Goal: Transaction & Acquisition: Purchase product/service

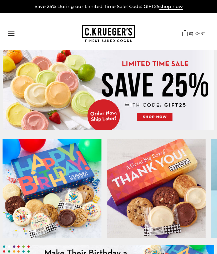
click at [10, 36] on button "Open navigation" at bounding box center [11, 33] width 6 height 5
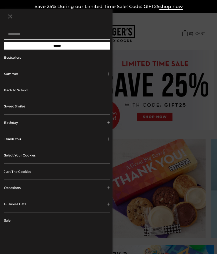
click at [12, 94] on link "Back to School" at bounding box center [57, 90] width 106 height 16
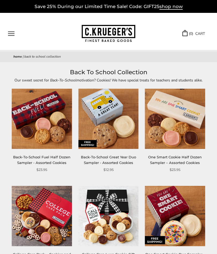
click at [12, 34] on button "Open navigation" at bounding box center [11, 33] width 6 height 5
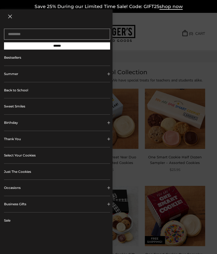
click at [148, 67] on div at bounding box center [108, 127] width 217 height 254
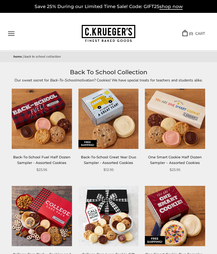
click at [98, 113] on img at bounding box center [108, 119] width 60 height 60
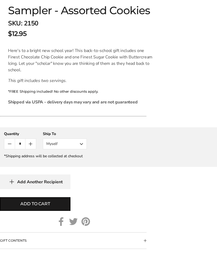
scroll to position [343, 0]
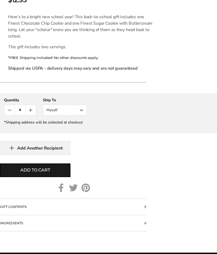
click at [55, 113] on button "Myself" at bounding box center [65, 110] width 44 height 11
click at [50, 128] on button "Other Recipient" at bounding box center [64, 130] width 43 height 10
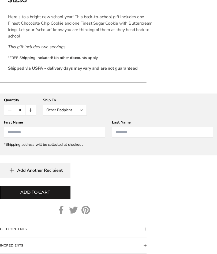
click at [13, 133] on input "First Name" at bounding box center [54, 132] width 101 height 11
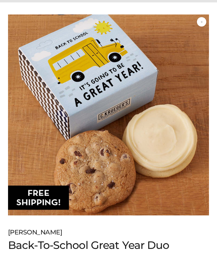
scroll to position [0, 0]
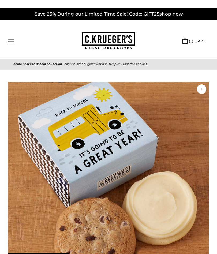
type input "****"
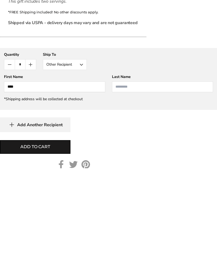
scroll to position [389, 0]
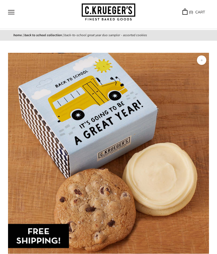
click at [11, 12] on button "Open navigation" at bounding box center [11, 12] width 6 height 5
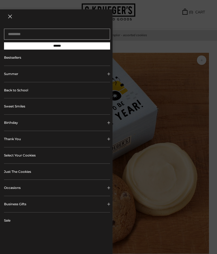
click at [13, 123] on button "Birthday" at bounding box center [57, 122] width 106 height 16
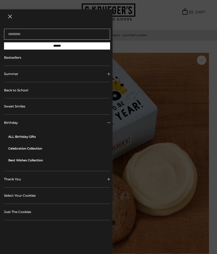
click at [19, 139] on link "ALL Birthday Gifts" at bounding box center [59, 137] width 102 height 12
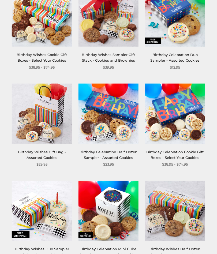
scroll to position [232, 0]
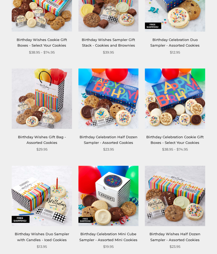
click at [52, 201] on img at bounding box center [42, 196] width 60 height 60
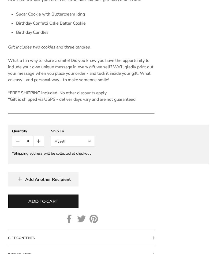
click at [81, 142] on button "Myself" at bounding box center [73, 141] width 44 height 11
click at [84, 161] on button "Other Recipient" at bounding box center [72, 161] width 43 height 10
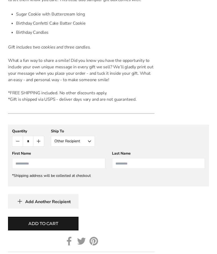
click at [76, 163] on input "First Name" at bounding box center [58, 163] width 93 height 11
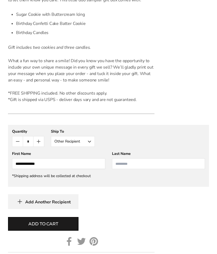
type input "**********"
click at [148, 165] on input "Last Name" at bounding box center [158, 163] width 93 height 11
type input "*"
click at [69, 163] on input "**********" at bounding box center [58, 163] width 93 height 11
type input "*****"
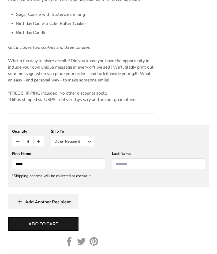
click at [165, 164] on input "Last Name" at bounding box center [158, 163] width 93 height 11
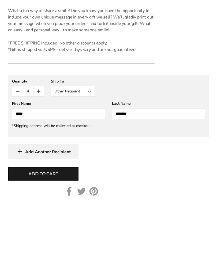
type input "********"
click at [64, 217] on button "Add to cart" at bounding box center [43, 224] width 70 height 14
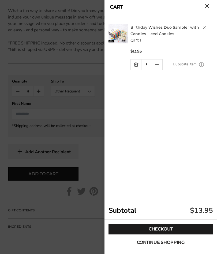
click at [182, 234] on link "Checkout" at bounding box center [160, 228] width 104 height 11
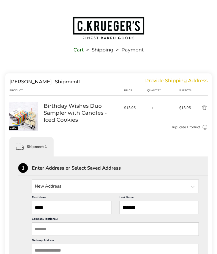
click at [67, 187] on input "State" at bounding box center [115, 185] width 167 height 13
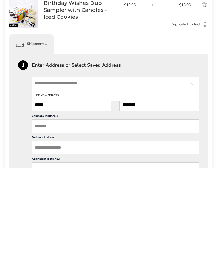
scroll to position [102, 0]
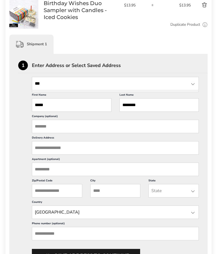
type input "**"
click at [195, 83] on div at bounding box center [192, 84] width 6 height 6
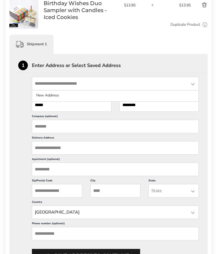
scroll to position [103, 0]
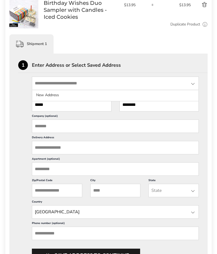
click at [56, 96] on li "New Address" at bounding box center [115, 95] width 166 height 10
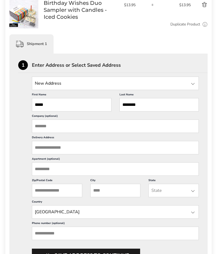
click at [94, 154] on input "Delivery Address" at bounding box center [115, 147] width 167 height 13
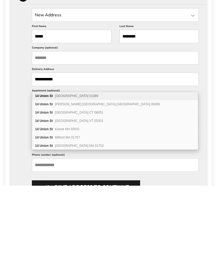
type input "**********"
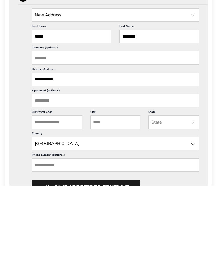
scroll to position [171, 0]
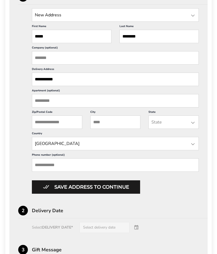
click at [63, 129] on input "Zip/Postal Code" at bounding box center [57, 121] width 50 height 13
type input "*****"
click at [95, 107] on input "Apartment (optional)" at bounding box center [115, 100] width 167 height 13
type input "*"
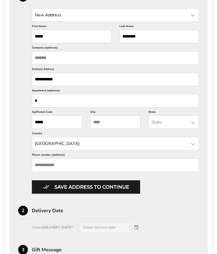
click at [50, 84] on input "**********" at bounding box center [115, 79] width 167 height 13
type input "**********"
click at [122, 128] on input "City" at bounding box center [115, 122] width 50 height 13
type input "********"
click at [177, 128] on input "State" at bounding box center [173, 122] width 50 height 13
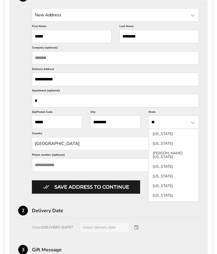
type input "**"
click at [160, 152] on li "Maine" at bounding box center [173, 154] width 50 height 13
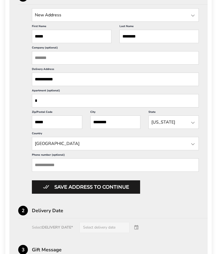
click at [99, 172] on input "Phone number (optional)" at bounding box center [115, 164] width 167 height 13
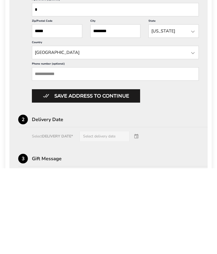
click at [122, 175] on button "Save address to continue" at bounding box center [86, 181] width 108 height 13
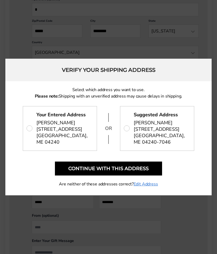
click at [169, 130] on span "14 UNION ST, APT 3 LEWISTON, ME 04240-7046" at bounding box center [160, 136] width 55 height 20
click at [146, 167] on button "Continue with this address" at bounding box center [108, 168] width 107 height 14
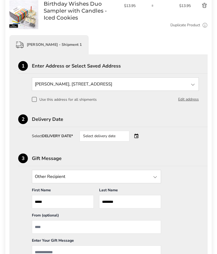
scroll to position [102, 0]
click at [119, 136] on div "Select delivery date" at bounding box center [104, 136] width 50 height 11
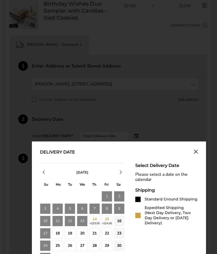
scroll to position [226, 0]
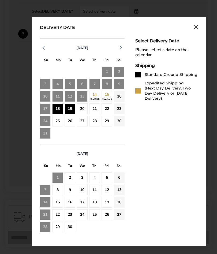
click at [69, 111] on div "19" at bounding box center [69, 108] width 11 height 11
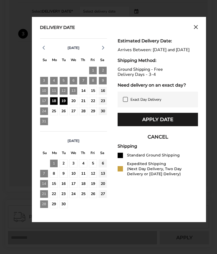
click at [62, 105] on div "19" at bounding box center [63, 101] width 8 height 8
click at [64, 105] on div "19" at bounding box center [63, 101] width 8 height 8
click at [63, 105] on div "19" at bounding box center [63, 101] width 8 height 8
click at [73, 105] on div "20" at bounding box center [73, 101] width 8 height 8
click at [64, 105] on div "19" at bounding box center [63, 101] width 8 height 8
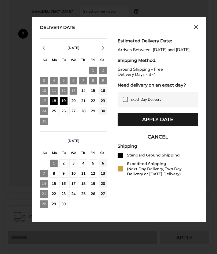
click at [176, 126] on button "Apply Date" at bounding box center [157, 119] width 80 height 13
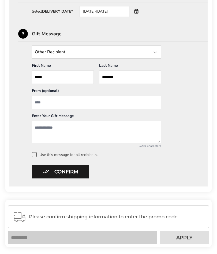
click at [46, 53] on input "State" at bounding box center [96, 51] width 129 height 13
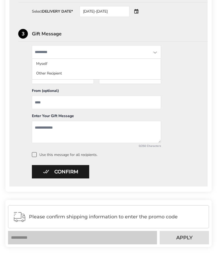
scroll to position [226, 0]
click at [40, 76] on li "Other Recipient" at bounding box center [96, 74] width 128 height 10
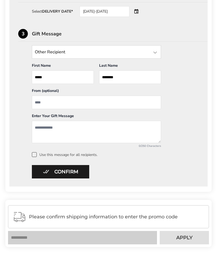
click at [43, 105] on input "From" at bounding box center [96, 102] width 129 height 13
type input "**********"
click at [100, 132] on textarea "Add a message" at bounding box center [96, 132] width 129 height 22
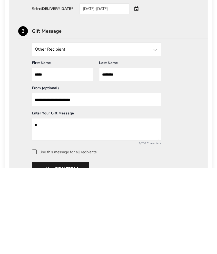
scroll to position [144, 0]
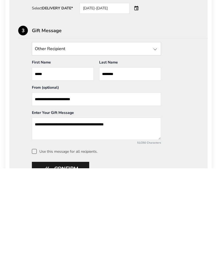
type textarea "**********"
click at [71, 247] on button "Confirm" at bounding box center [60, 253] width 57 height 13
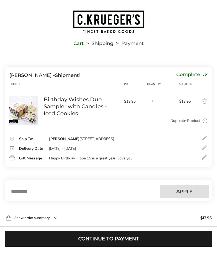
scroll to position [0, 0]
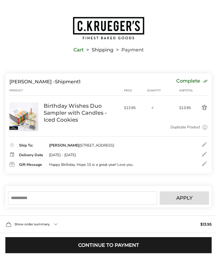
click at [45, 204] on input "text" at bounding box center [82, 197] width 149 height 13
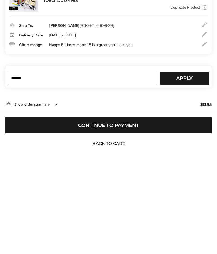
type input "******"
click at [180, 162] on span "Apply" at bounding box center [184, 164] width 16 height 5
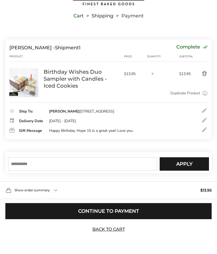
scroll to position [43, 0]
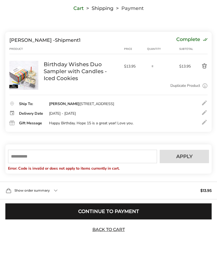
click at [115, 217] on button "Continue to Payment" at bounding box center [108, 211] width 206 height 16
